Goal: Information Seeking & Learning: Learn about a topic

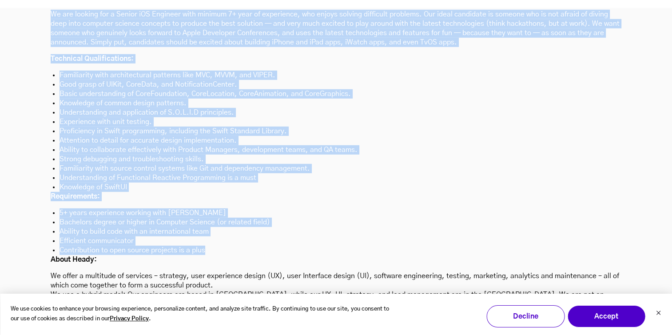
scroll to position [2602, 0]
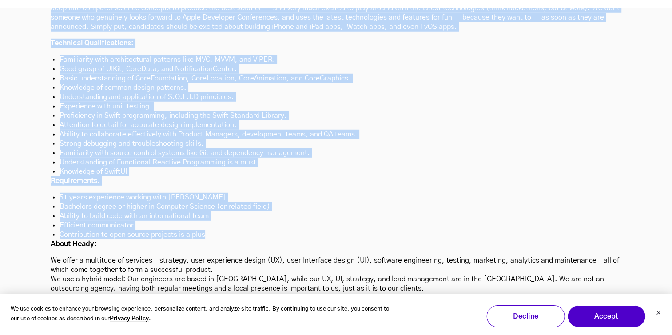
drag, startPoint x: 52, startPoint y: 173, endPoint x: 338, endPoint y: 194, distance: 286.4
click at [338, 194] on div "About the role: We are looking for a Senior iOS Engineer with minimum 7+ year o…" at bounding box center [336, 130] width 571 height 325
copy div "Lo ips dolorsi ame c Adipis eLI Seddoeiu temp incidid 7+ utla et doloremagn, al…"
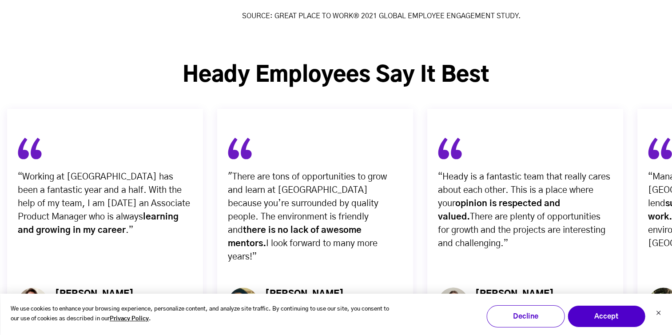
scroll to position [3180, 0]
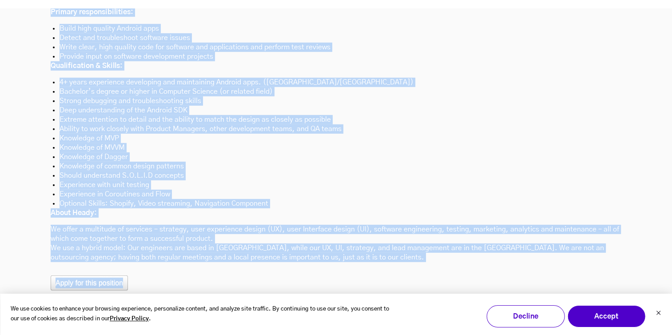
scroll to position [2691, 0]
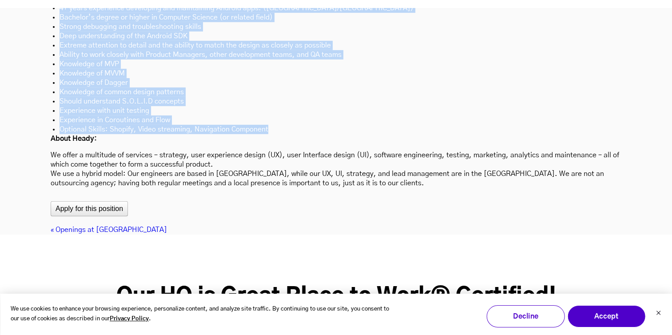
drag, startPoint x: 52, startPoint y: 202, endPoint x: 336, endPoint y: 87, distance: 306.3
click at [336, 87] on div "We are looking for a Freelancer - Senior Android Engineer with 4-10 years of wo…" at bounding box center [336, 34] width 571 height 308
copy div "We are looking for a Freelancer - Senior Android Engineer with 4-10 years of wo…"
